Goal: Information Seeking & Learning: Find specific fact

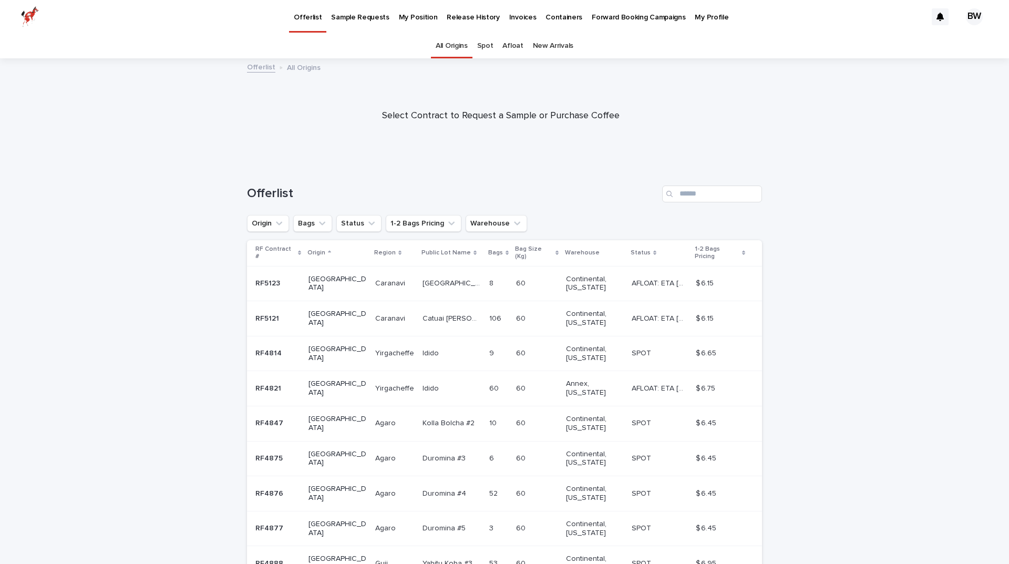
click at [410, 18] on p "My Position" at bounding box center [418, 11] width 39 height 22
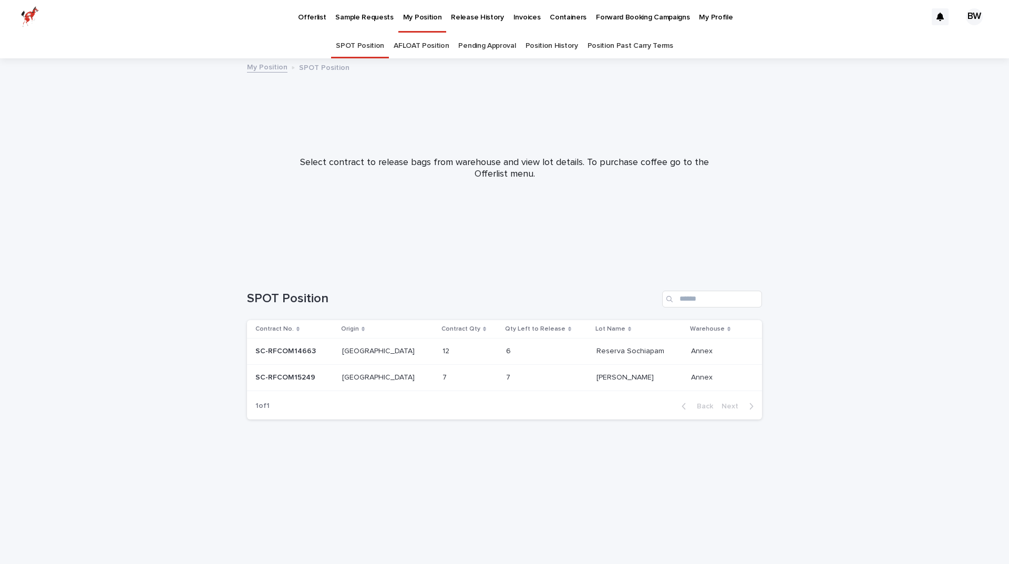
click at [308, 353] on p "SC-RFCOM14663" at bounding box center [286, 350] width 63 height 11
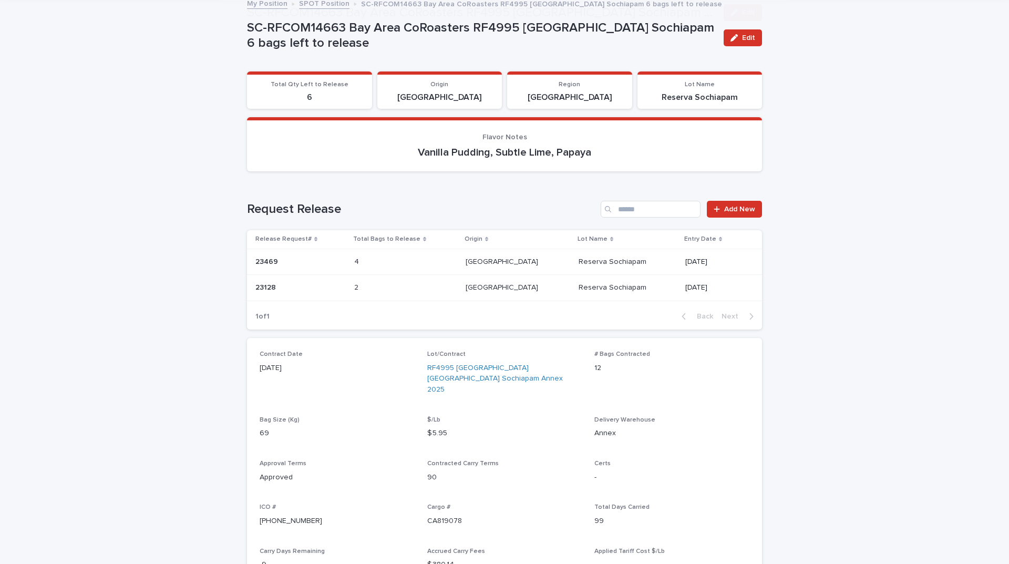
scroll to position [158, 0]
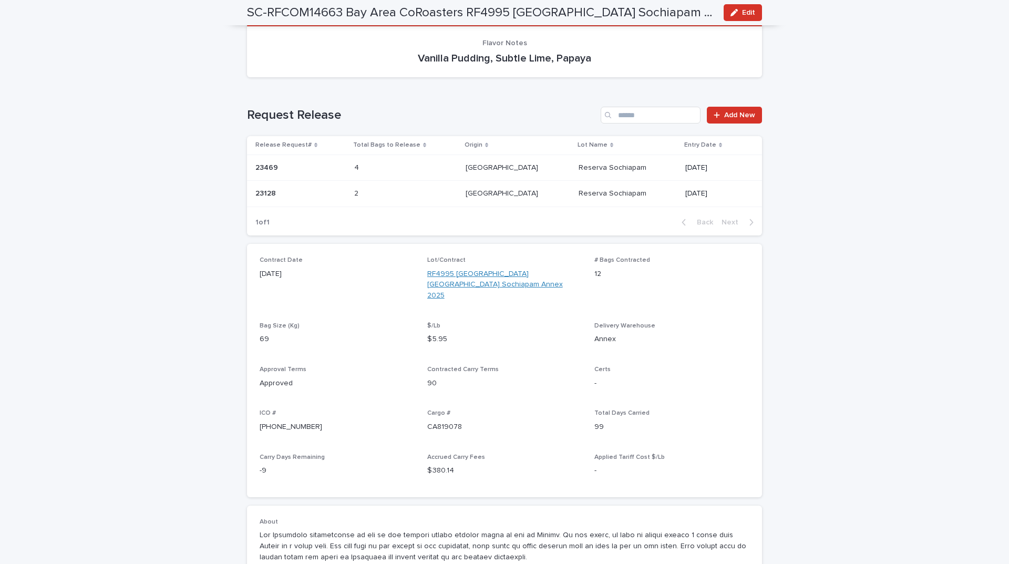
click at [444, 272] on link "RF4995 [GEOGRAPHIC_DATA] [GEOGRAPHIC_DATA] Sochiapam Annex 2025" at bounding box center [504, 284] width 155 height 33
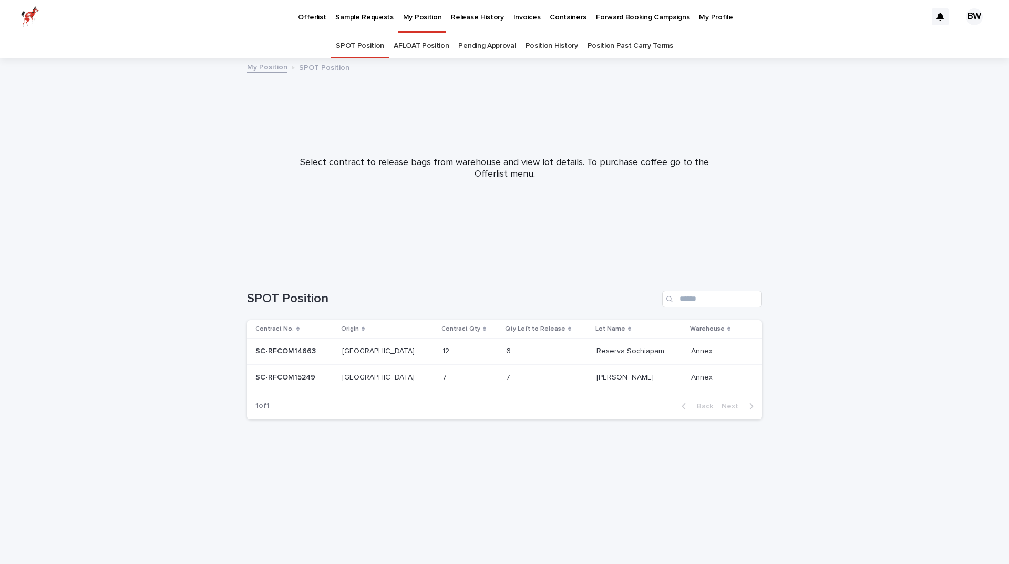
click at [310, 372] on p "SC-RFCOM15249" at bounding box center [286, 376] width 62 height 11
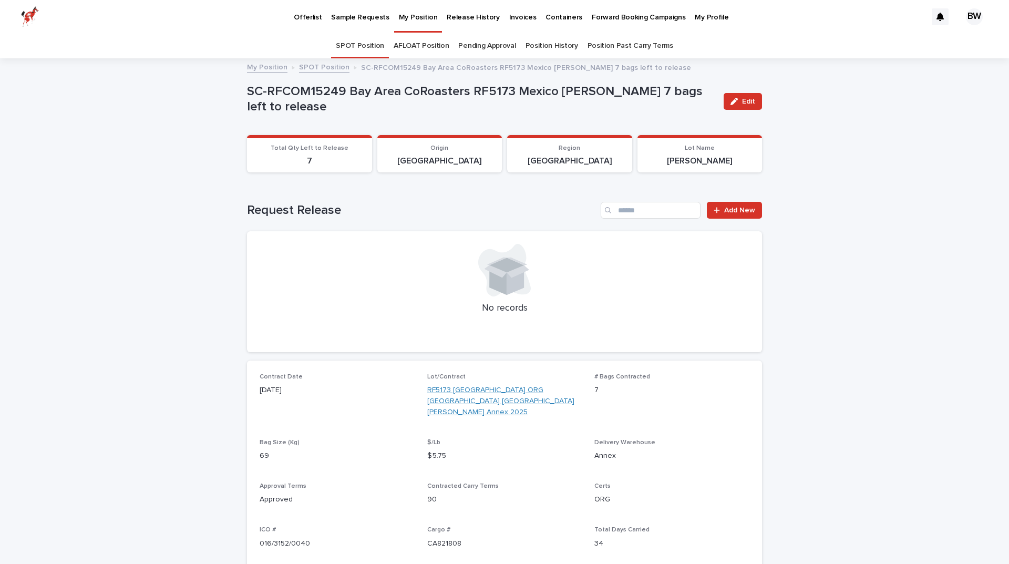
click at [460, 392] on link "RF5173 Mexico ORG Chiapas Santiago Luna Giron Annex 2025" at bounding box center [504, 401] width 155 height 33
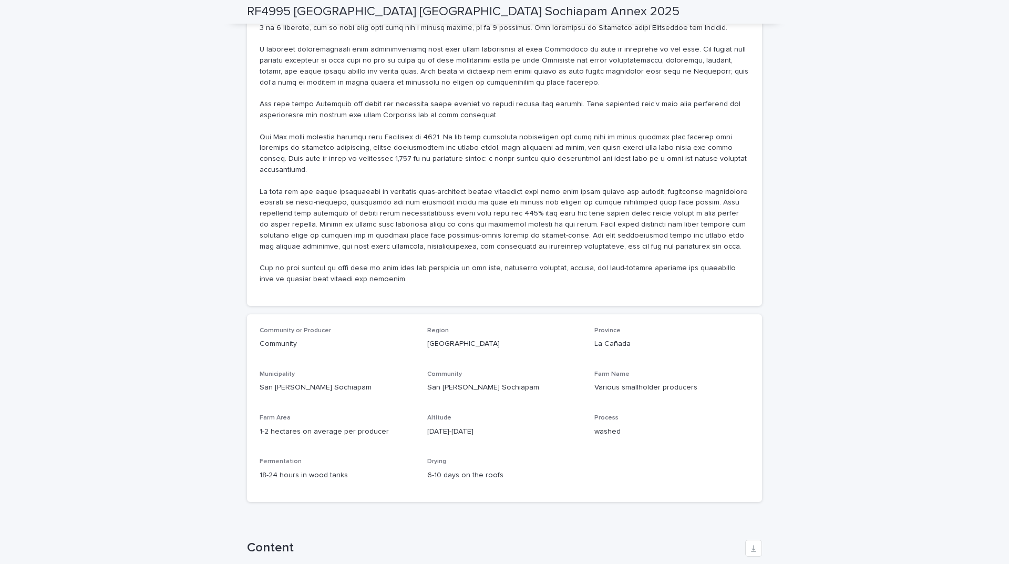
scroll to position [525, 0]
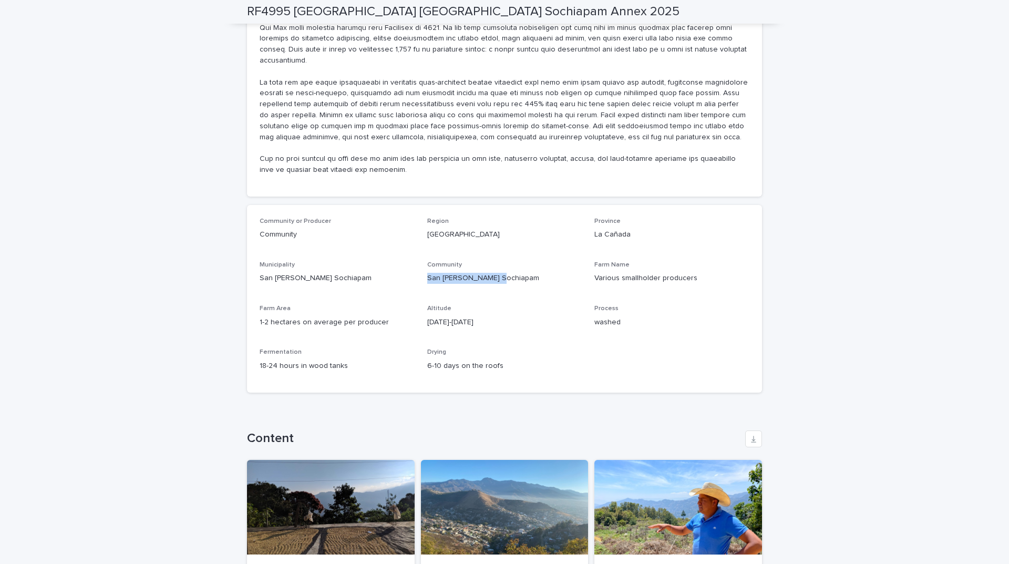
drag, startPoint x: 493, startPoint y: 255, endPoint x: 423, endPoint y: 251, distance: 70.6
click at [427, 273] on p "San [PERSON_NAME] Sochiapam" at bounding box center [504, 278] width 155 height 11
copy p "San [PERSON_NAME] Sochiapam"
drag, startPoint x: 623, startPoint y: 211, endPoint x: 589, endPoint y: 210, distance: 33.7
click at [589, 218] on div "Community or Producer Community Region [GEOGRAPHIC_DATA] [GEOGRAPHIC_DATA] [GEO…" at bounding box center [505, 299] width 490 height 162
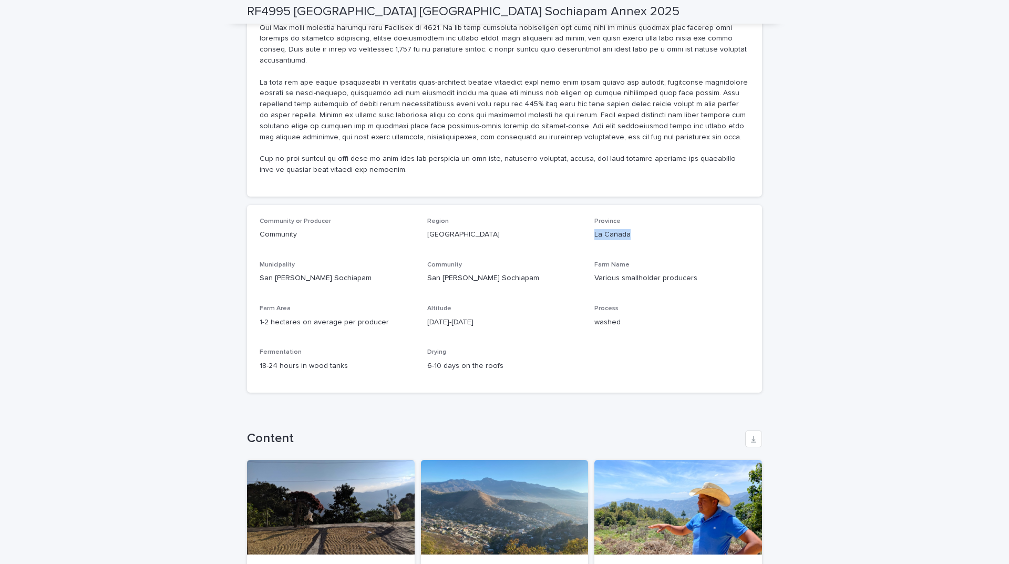
copy p "La Cañada"
drag, startPoint x: 689, startPoint y: 258, endPoint x: 588, endPoint y: 253, distance: 101.0
click at [588, 253] on div "Community or Producer Community Region [GEOGRAPHIC_DATA] [GEOGRAPHIC_DATA] [GEO…" at bounding box center [505, 299] width 490 height 162
copy p "Various smallholder producers"
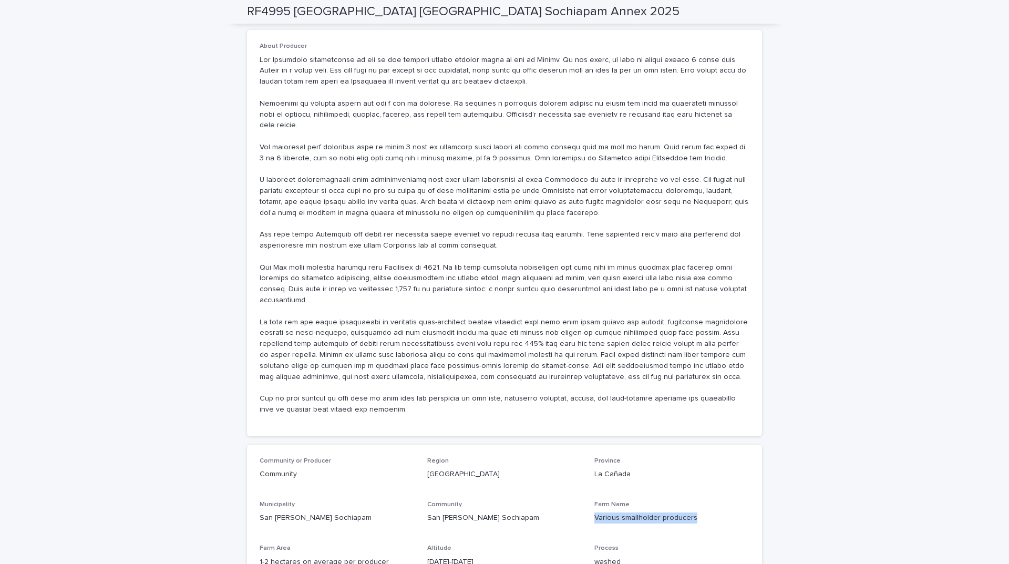
scroll to position [263, 0]
